Goal: Find specific page/section: Find specific page/section

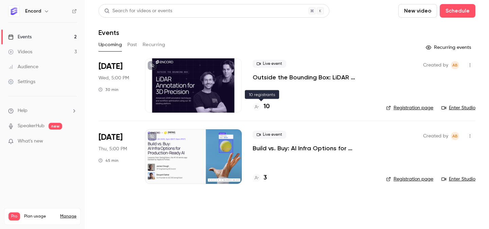
click at [263, 107] on h4 "10" at bounding box center [266, 106] width 6 height 9
